Goal: Task Accomplishment & Management: Manage account settings

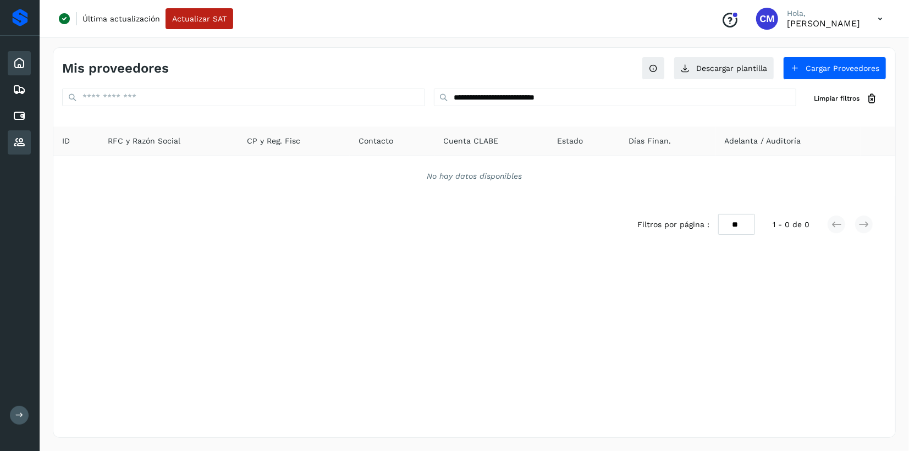
click at [18, 61] on icon at bounding box center [19, 63] width 13 height 13
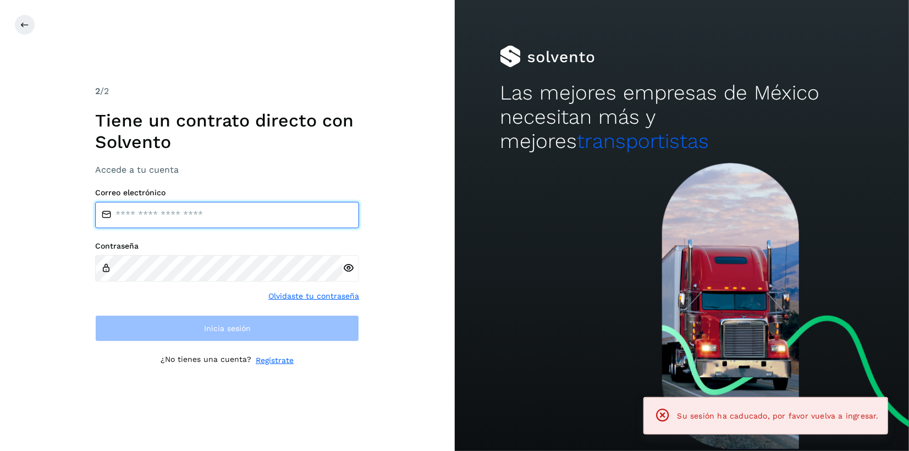
type input "**********"
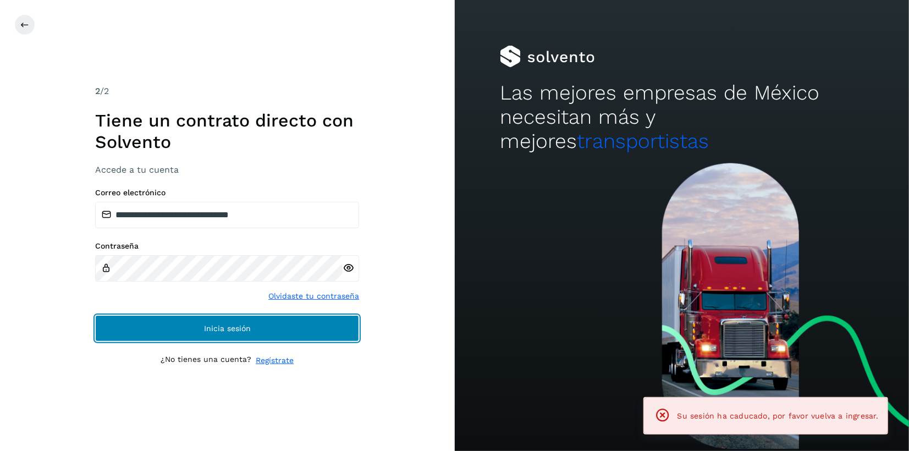
click at [228, 326] on span "Inicia sesión" at bounding box center [227, 329] width 47 height 8
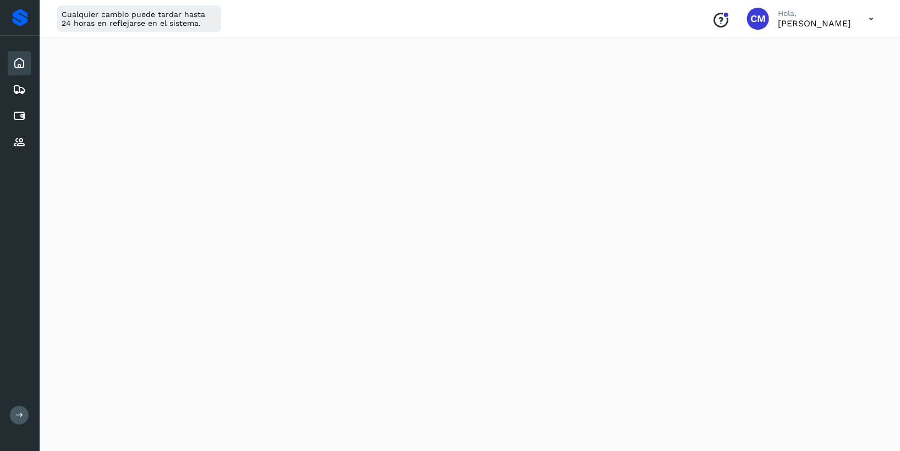
scroll to position [586, 0]
